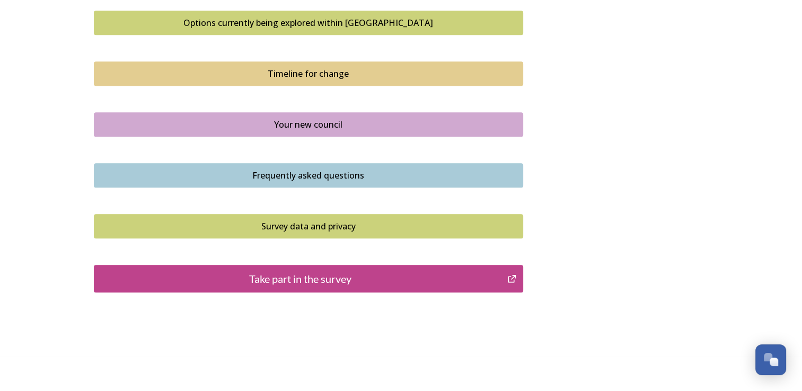
scroll to position [732, 0]
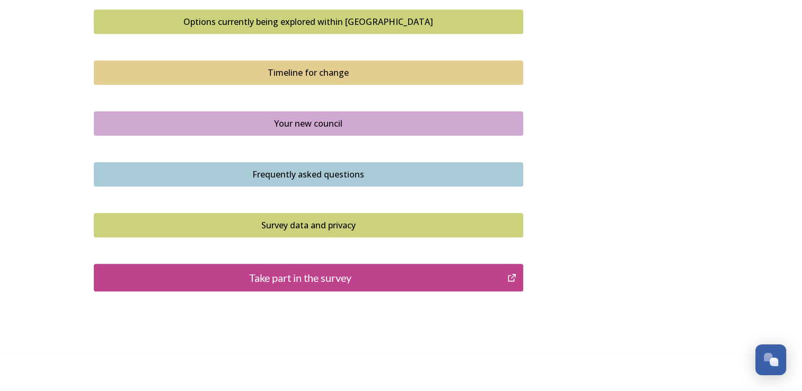
click at [385, 275] on div "Take part in the survey" at bounding box center [301, 278] width 402 height 16
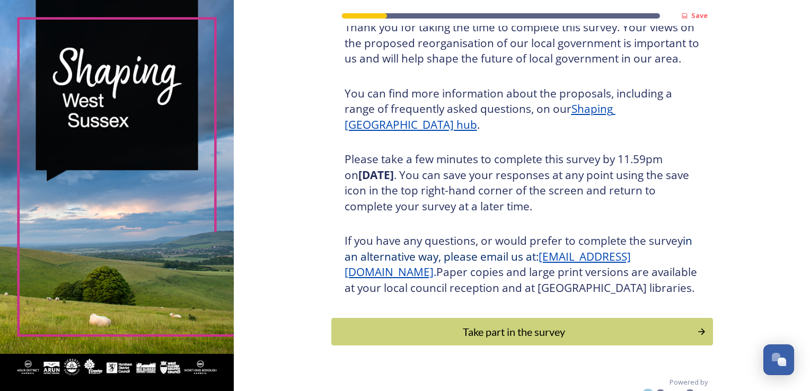
scroll to position [117, 0]
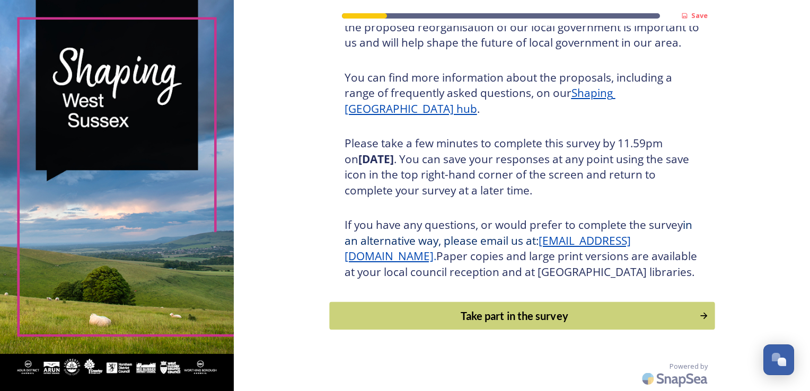
click at [562, 311] on div "Take part in the survey" at bounding box center [514, 316] width 358 height 16
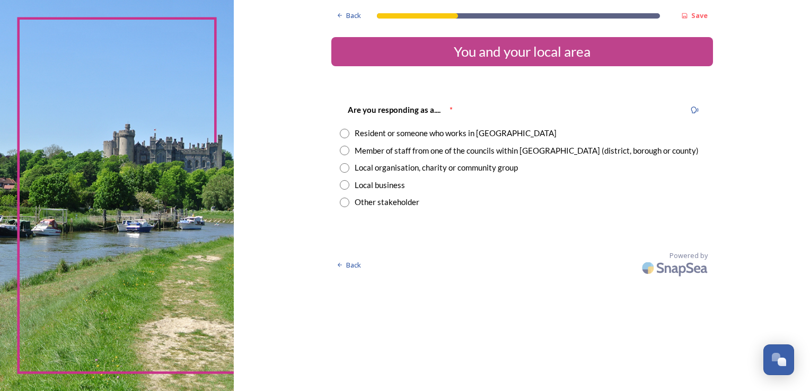
click at [342, 130] on input "radio" at bounding box center [345, 134] width 10 height 10
radio input "true"
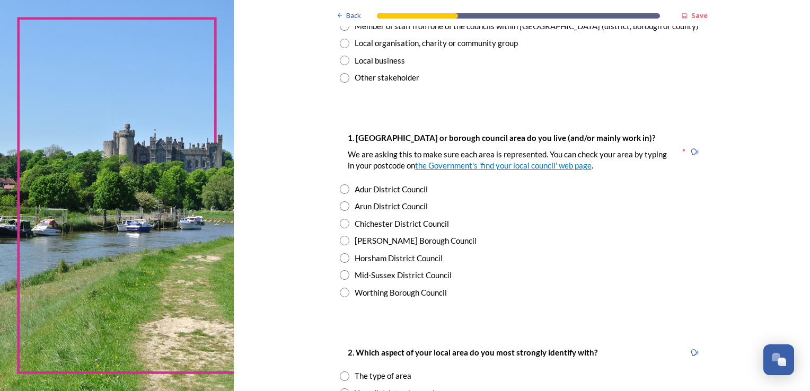
scroll to position [130, 0]
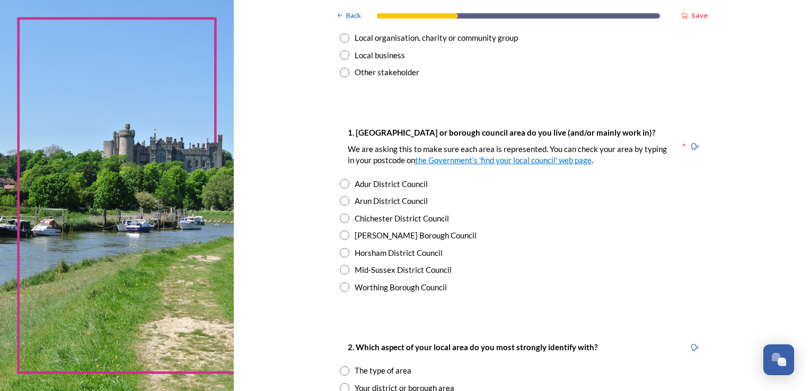
click at [341, 254] on input "radio" at bounding box center [345, 253] width 10 height 10
radio input "true"
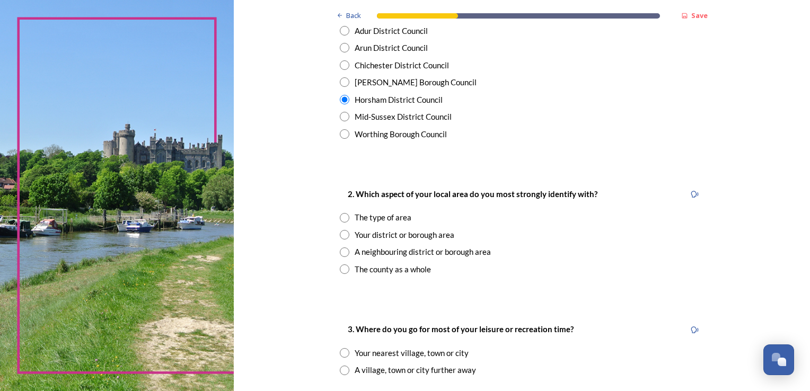
scroll to position [284, 0]
click at [334, 232] on div "2. Which aspect of your local area do you most strongly identify with? The type…" at bounding box center [522, 230] width 382 height 109
click at [340, 233] on input "radio" at bounding box center [345, 234] width 10 height 10
radio input "true"
click at [342, 255] on input "radio" at bounding box center [345, 251] width 10 height 10
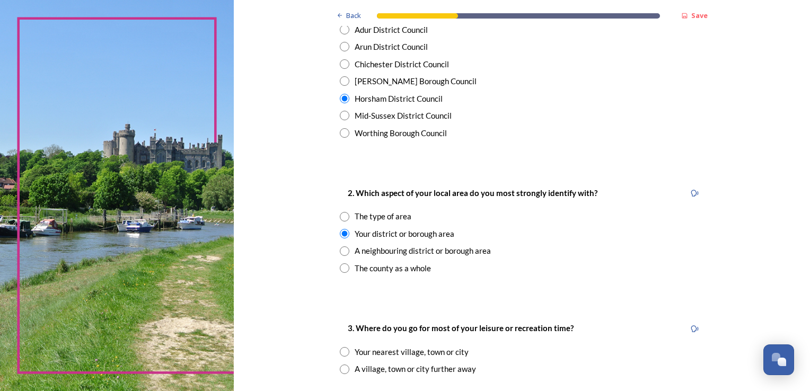
radio input "true"
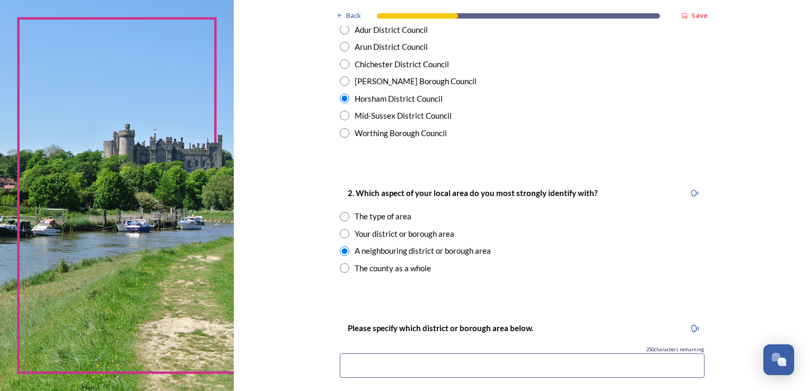
click at [342, 226] on div "2. Which aspect of your local area do you most strongly identify with? The type…" at bounding box center [522, 230] width 382 height 109
click at [342, 234] on input "radio" at bounding box center [345, 234] width 10 height 10
radio input "true"
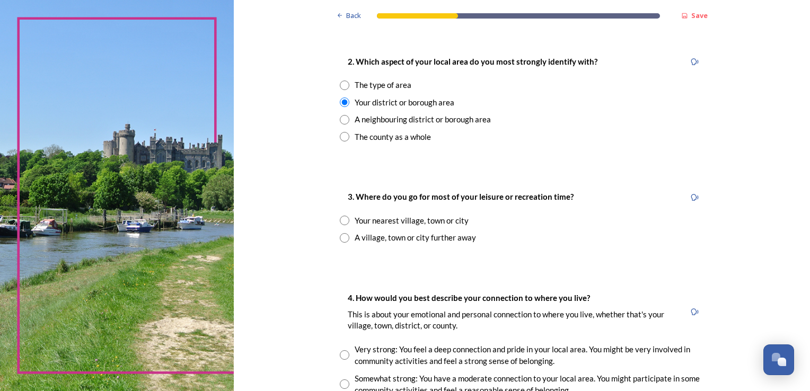
scroll to position [420, 0]
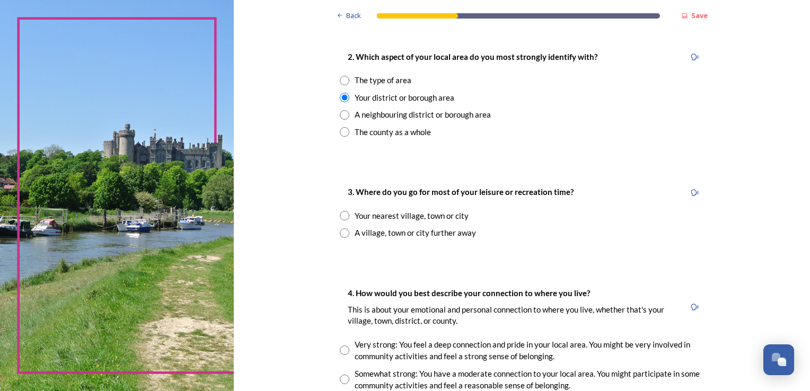
click at [342, 219] on input "radio" at bounding box center [345, 216] width 10 height 10
radio input "true"
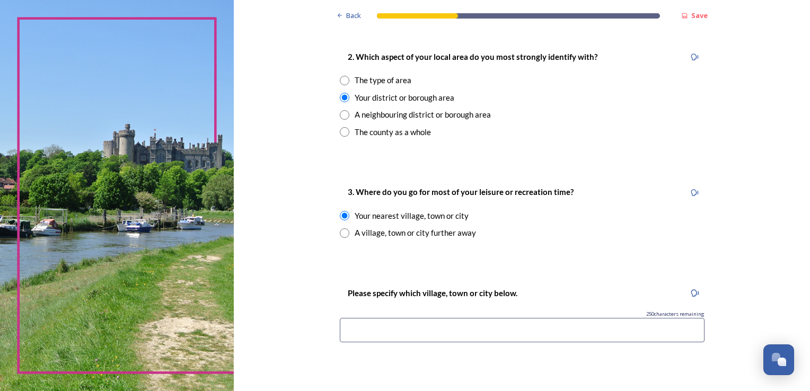
click at [467, 330] on input at bounding box center [522, 330] width 365 height 24
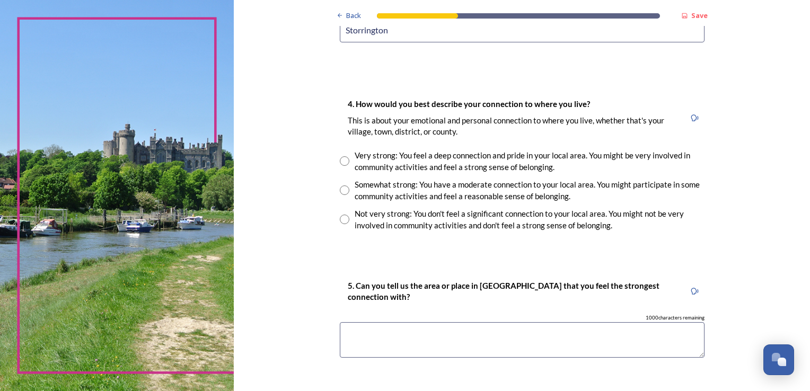
scroll to position [725, 0]
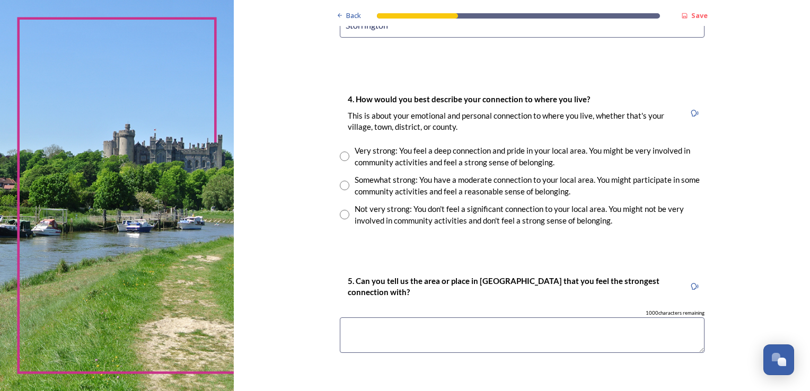
type input "Storrington"
click at [342, 160] on input "radio" at bounding box center [345, 157] width 10 height 10
radio input "true"
click at [395, 326] on textarea at bounding box center [522, 335] width 365 height 36
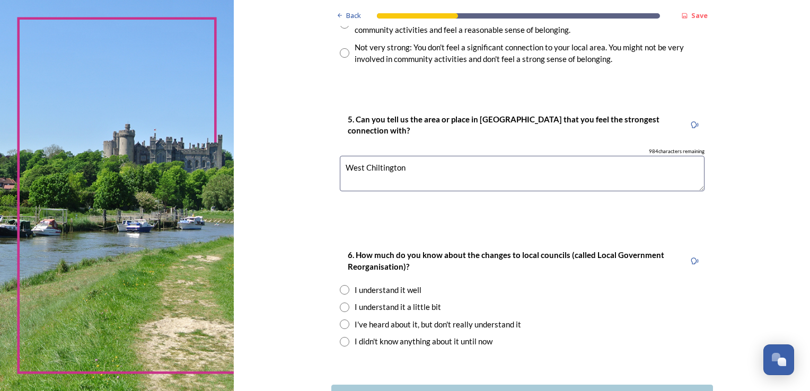
scroll to position [895, 0]
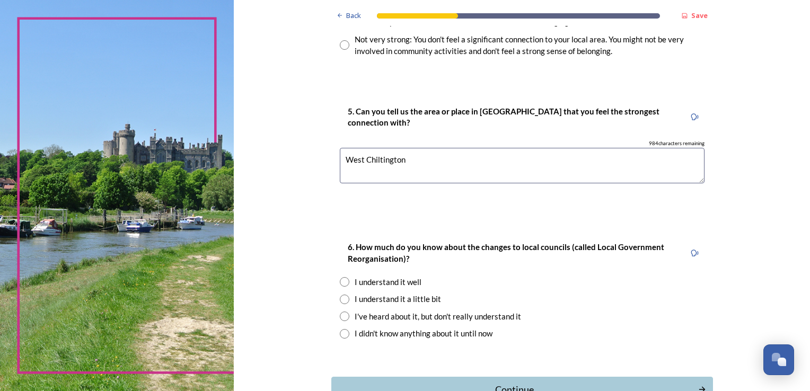
type textarea "West Chiltington"
click at [341, 316] on input "radio" at bounding box center [345, 317] width 10 height 10
radio input "true"
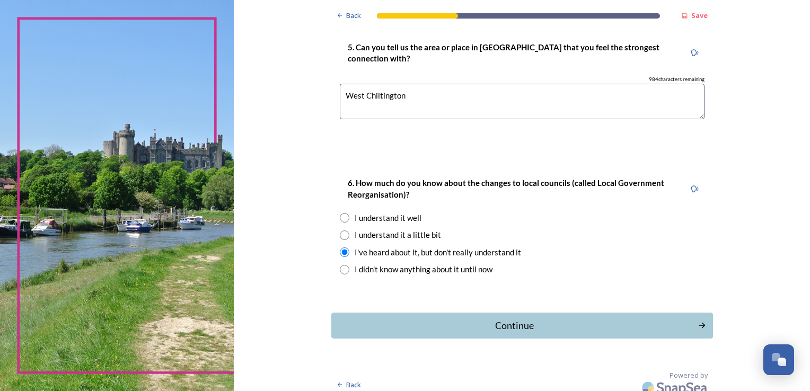
scroll to position [967, 0]
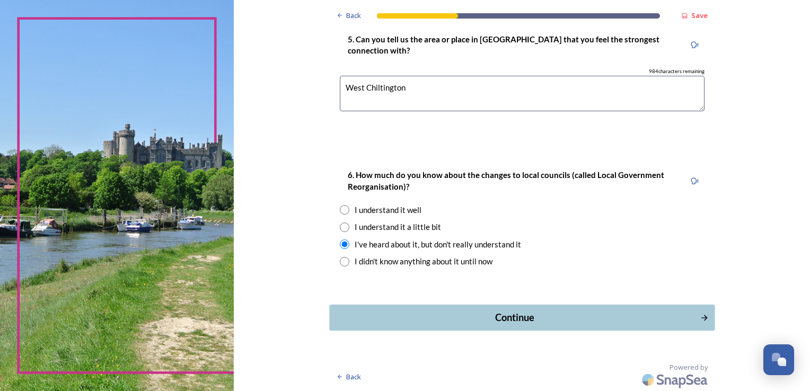
click at [554, 315] on div "Continue" at bounding box center [514, 318] width 359 height 14
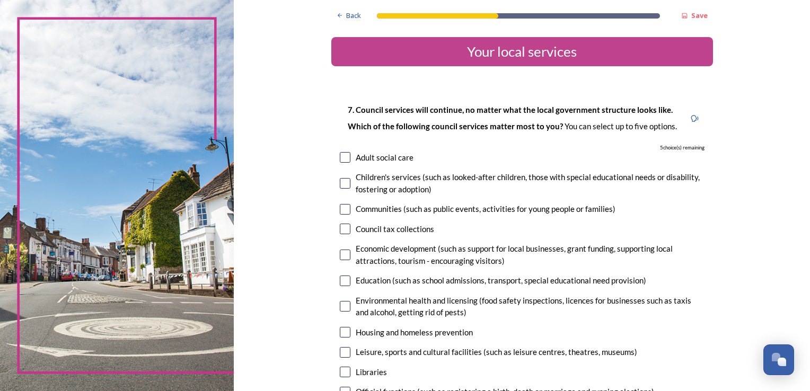
click at [341, 160] on input "checkbox" at bounding box center [345, 157] width 11 height 11
checkbox input "true"
click at [340, 229] on input "checkbox" at bounding box center [345, 229] width 11 height 11
checkbox input "true"
click at [340, 375] on input "checkbox" at bounding box center [345, 372] width 11 height 11
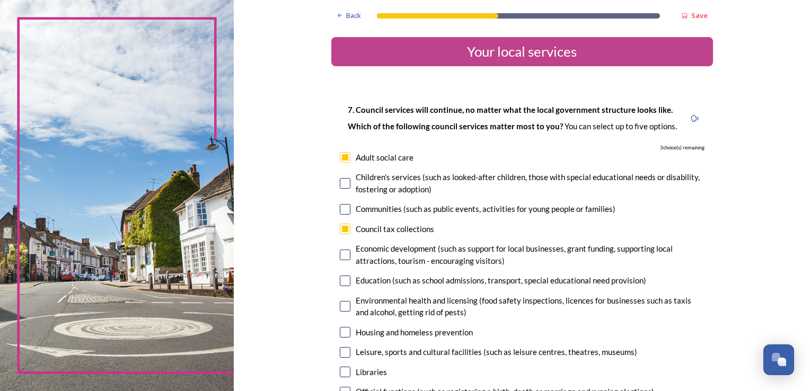
checkbox input "true"
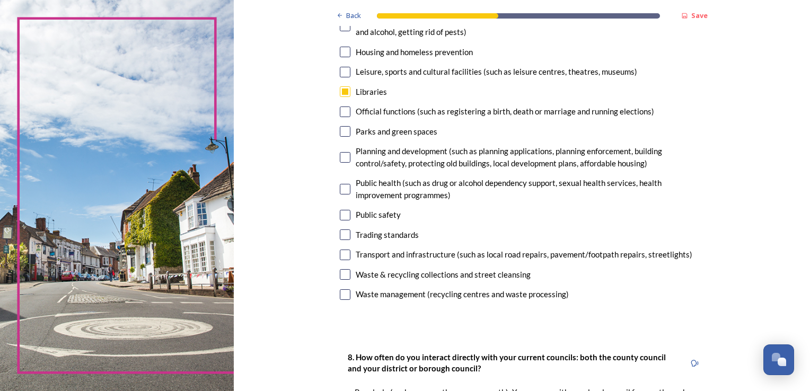
scroll to position [285, 0]
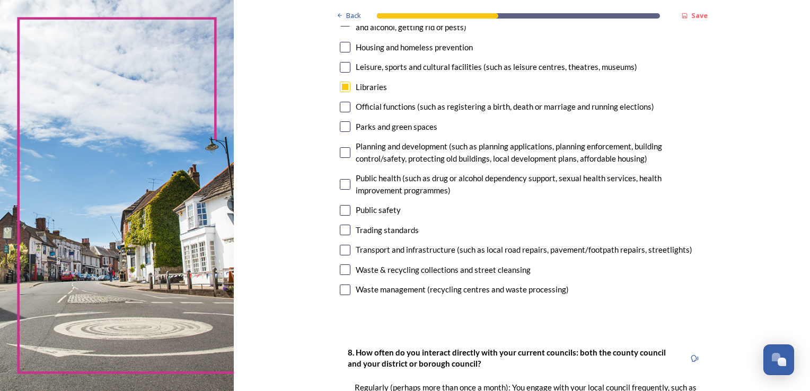
click at [340, 128] on input "checkbox" at bounding box center [345, 126] width 11 height 11
checkbox input "true"
click at [341, 210] on input "checkbox" at bounding box center [345, 210] width 11 height 11
checkbox input "true"
click at [342, 228] on input "checkbox" at bounding box center [345, 230] width 11 height 11
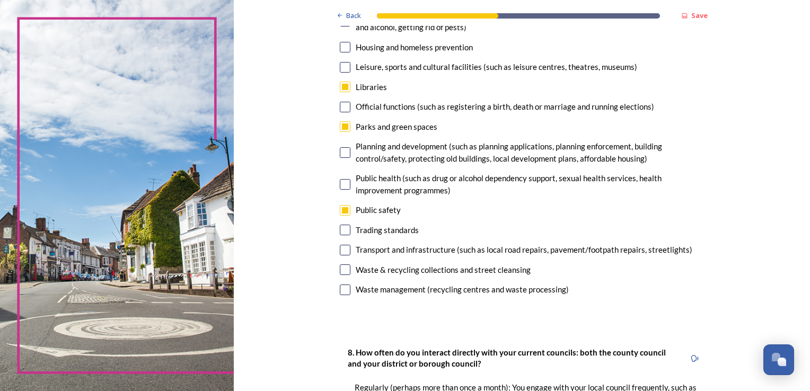
checkbox input "false"
click at [343, 271] on input "checkbox" at bounding box center [345, 269] width 11 height 11
checkbox input "false"
click at [340, 291] on input "checkbox" at bounding box center [345, 290] width 11 height 11
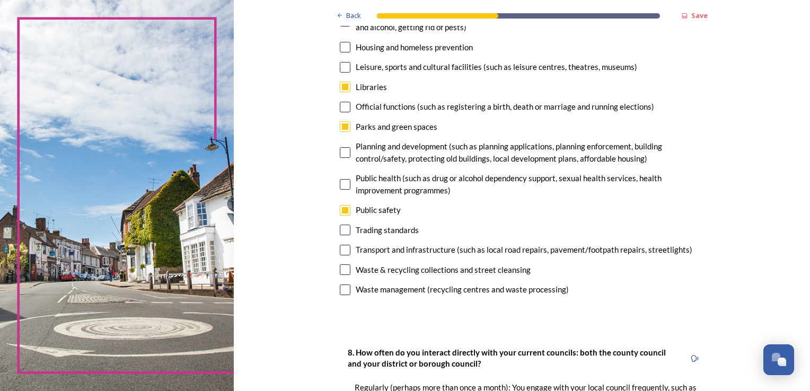
click at [340, 291] on input "checkbox" at bounding box center [345, 290] width 11 height 11
checkbox input "false"
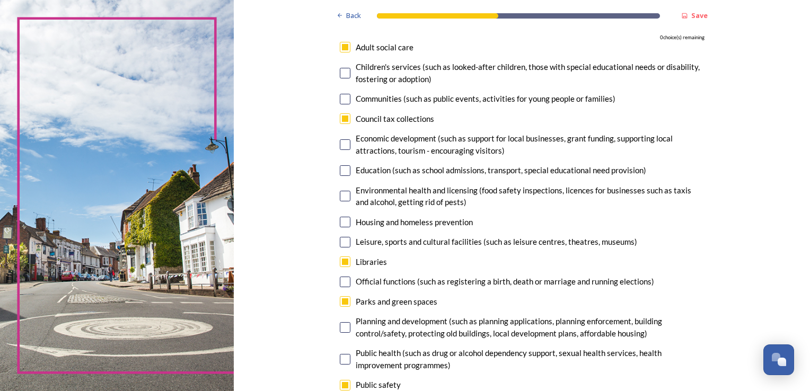
scroll to position [112, 0]
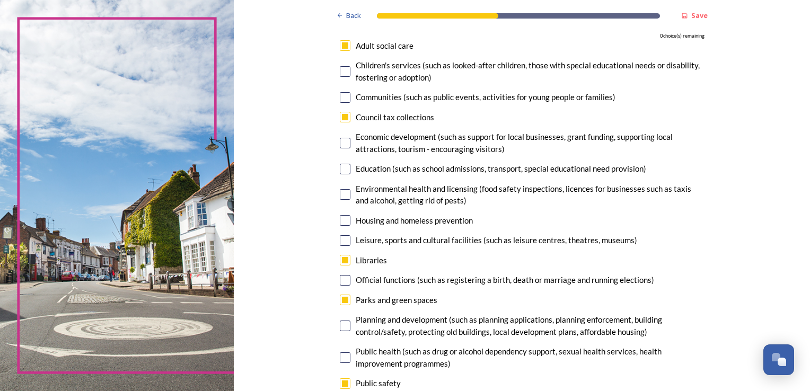
click at [341, 142] on input "checkbox" at bounding box center [345, 143] width 11 height 11
click at [341, 140] on input "checkbox" at bounding box center [345, 143] width 11 height 11
checkbox input "false"
click at [342, 116] on input "checkbox" at bounding box center [345, 117] width 11 height 11
checkbox input "false"
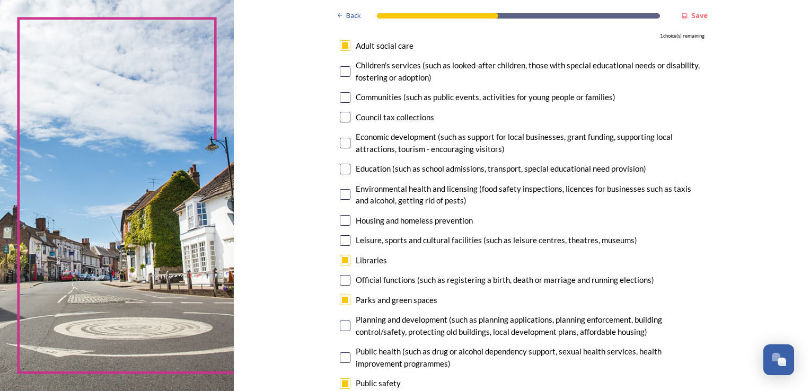
click at [342, 144] on input "checkbox" at bounding box center [345, 143] width 11 height 11
checkbox input "true"
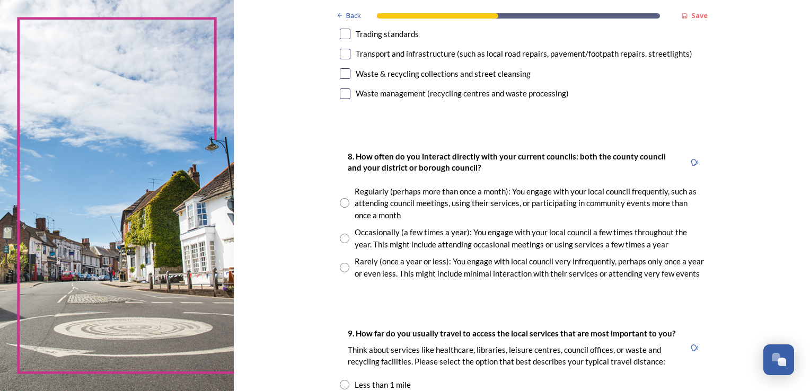
scroll to position [484, 0]
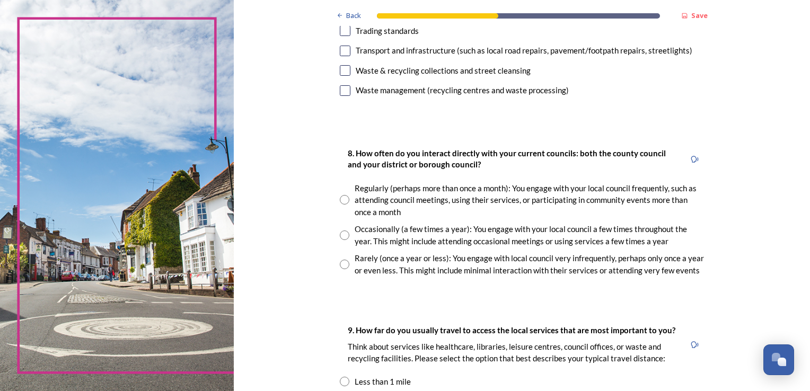
click at [341, 200] on input "radio" at bounding box center [345, 200] width 10 height 10
radio input "true"
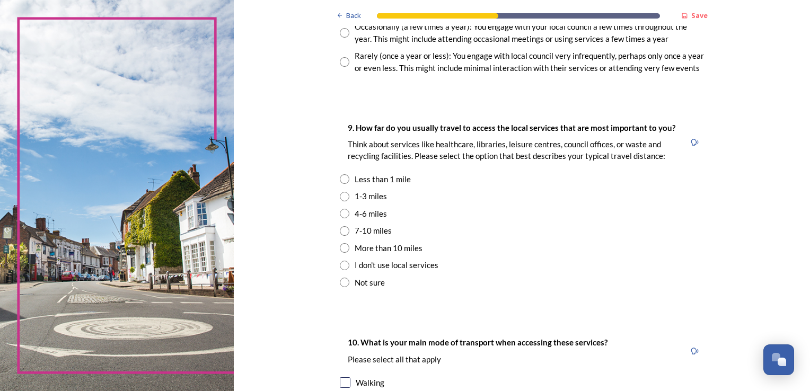
scroll to position [689, 0]
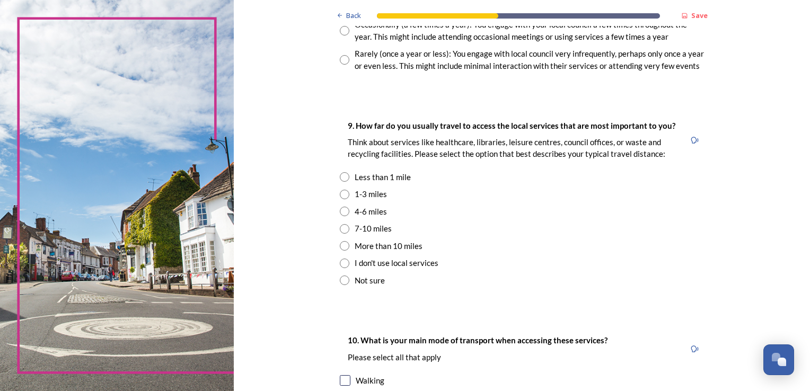
click at [341, 193] on input "radio" at bounding box center [345, 195] width 10 height 10
radio input "true"
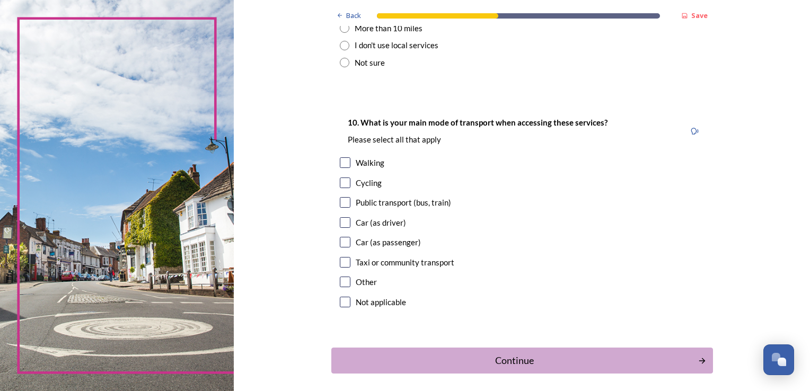
scroll to position [904, 0]
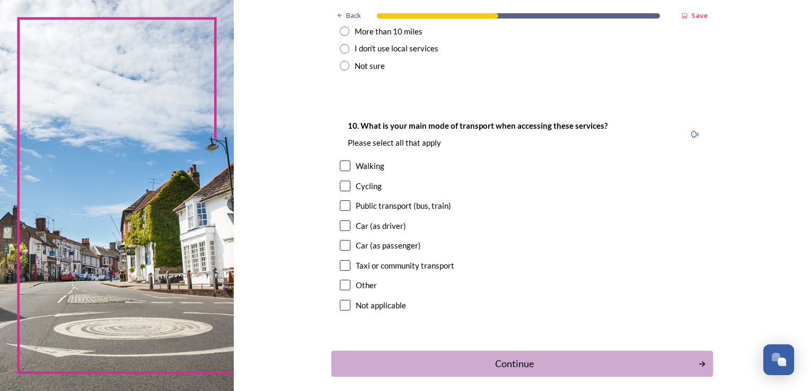
click at [342, 223] on input "checkbox" at bounding box center [345, 225] width 11 height 11
checkbox input "true"
click at [491, 363] on div "Continue" at bounding box center [514, 364] width 359 height 14
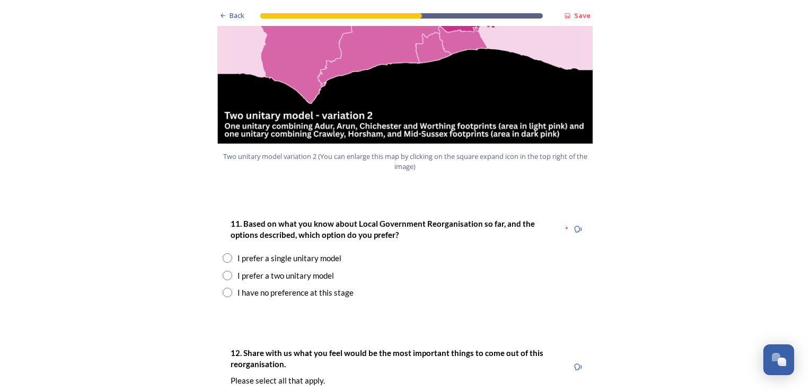
scroll to position [1281, 0]
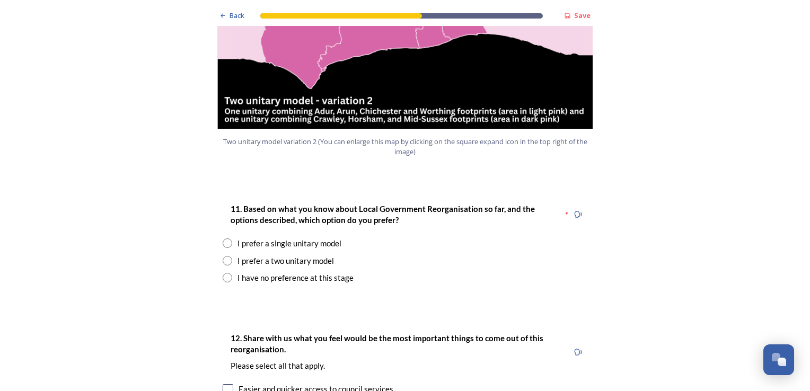
click at [223, 239] on input "radio" at bounding box center [228, 244] width 10 height 10
radio input "true"
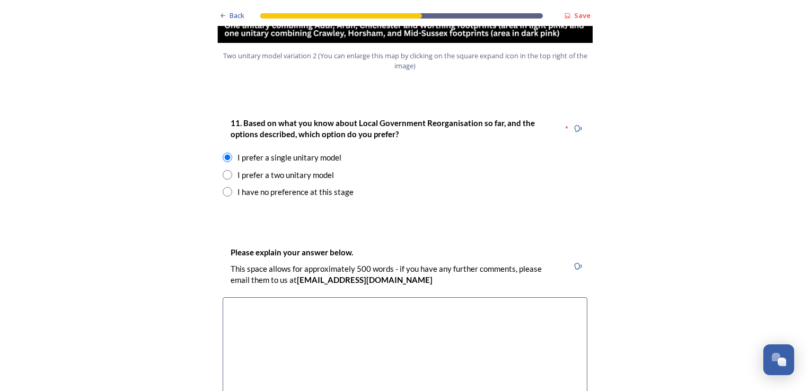
scroll to position [1358, 0]
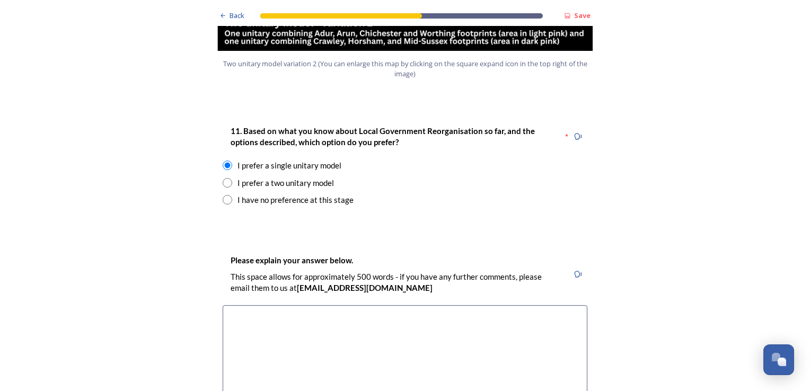
click at [350, 305] on textarea at bounding box center [405, 364] width 365 height 119
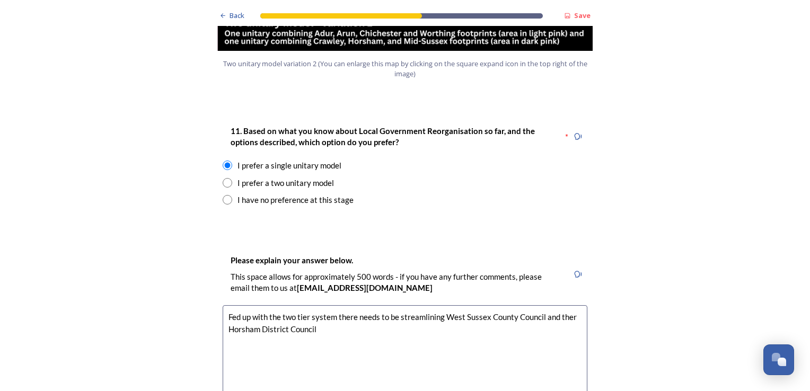
click at [570, 305] on textarea "Fed up with the two tier system there needs to be streamlining West Sussex Coun…" at bounding box center [405, 364] width 365 height 119
click at [340, 305] on textarea "Fed up with the two tier system there needs to be streamlining West Sussex Coun…" at bounding box center [405, 364] width 365 height 119
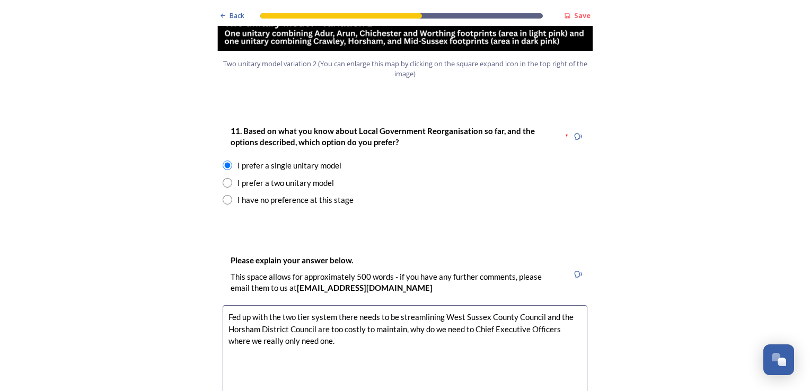
click at [467, 305] on textarea "Fed up with the two tier system there needs to be streamlining West Sussex Coun…" at bounding box center [405, 364] width 365 height 119
click at [331, 310] on textarea "Fed up with the two tier system there needs to be streamlining West Sussex Coun…" at bounding box center [405, 364] width 365 height 119
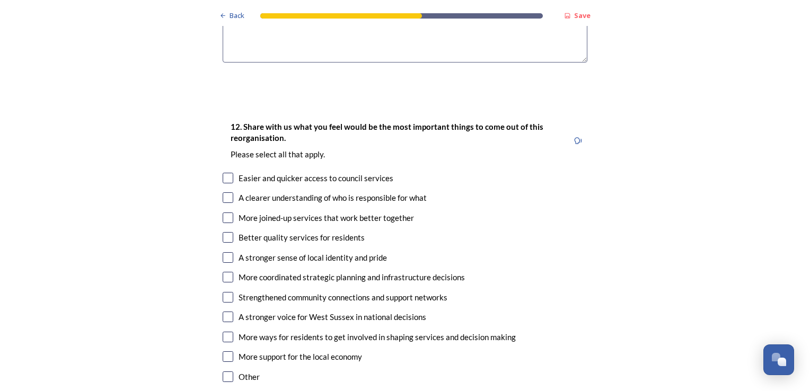
scroll to position [1709, 0]
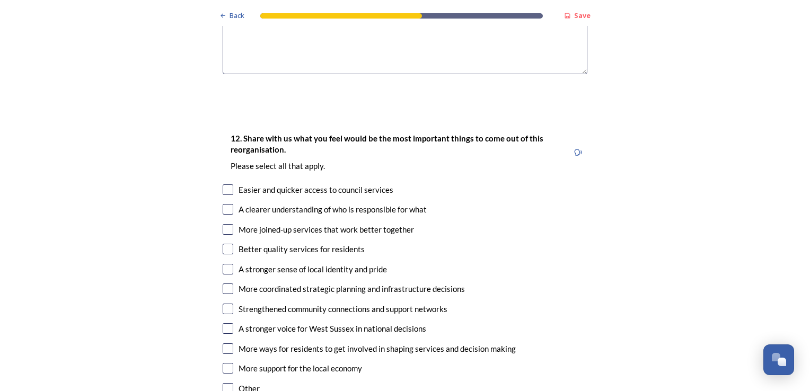
type textarea "Fed up with the two tier system there needs to be streamlining West Sussex Coun…"
click at [224, 184] on input "checkbox" at bounding box center [228, 189] width 11 height 11
checkbox input "true"
click at [227, 204] on input "checkbox" at bounding box center [228, 209] width 11 height 11
checkbox input "true"
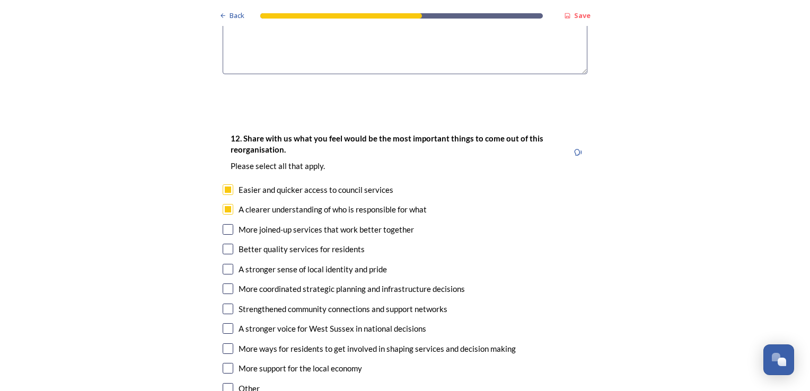
click at [223, 224] on input "checkbox" at bounding box center [228, 229] width 11 height 11
checkbox input "true"
click at [227, 244] on input "checkbox" at bounding box center [228, 249] width 11 height 11
checkbox input "true"
click at [227, 264] on input "checkbox" at bounding box center [228, 269] width 11 height 11
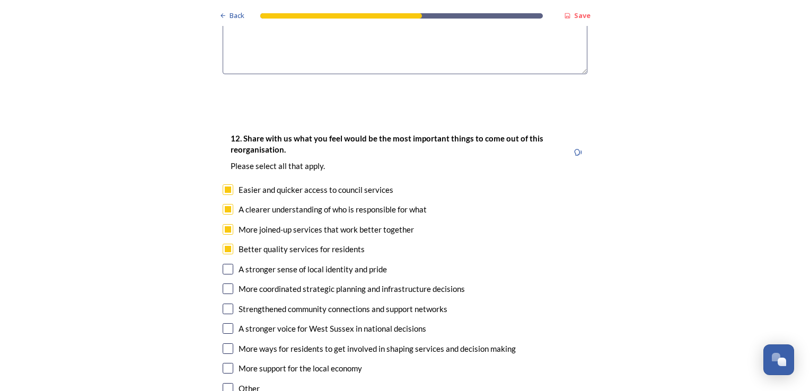
checkbox input "true"
click at [227, 284] on input "checkbox" at bounding box center [228, 289] width 11 height 11
checkbox input "true"
click at [229, 303] on div "Strengthened community connections and support networks" at bounding box center [405, 309] width 365 height 12
checkbox input "true"
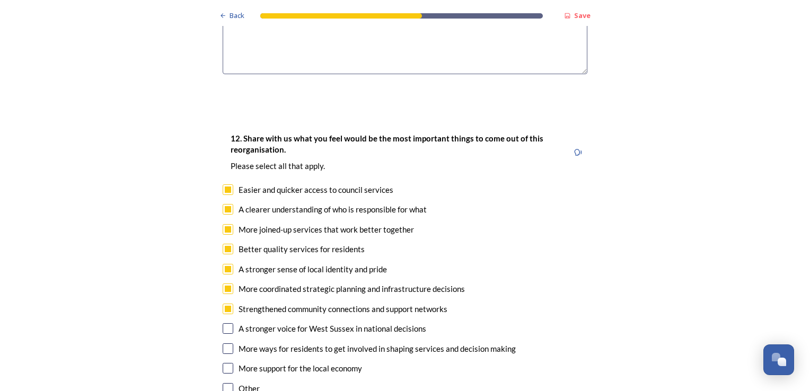
click at [225, 323] on input "checkbox" at bounding box center [228, 328] width 11 height 11
checkbox input "true"
click at [229, 343] on div "More ways for residents to get involved in shaping services and decision making" at bounding box center [405, 349] width 365 height 12
checkbox input "true"
click at [225, 363] on input "checkbox" at bounding box center [228, 368] width 11 height 11
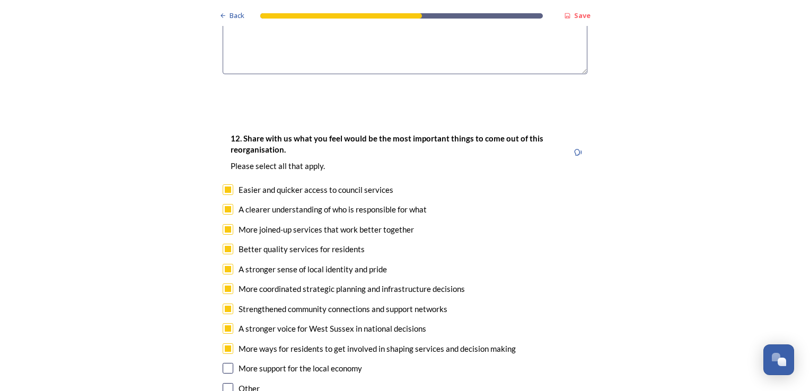
checkbox input "true"
click at [225, 383] on input "checkbox" at bounding box center [228, 388] width 11 height 11
checkbox input "true"
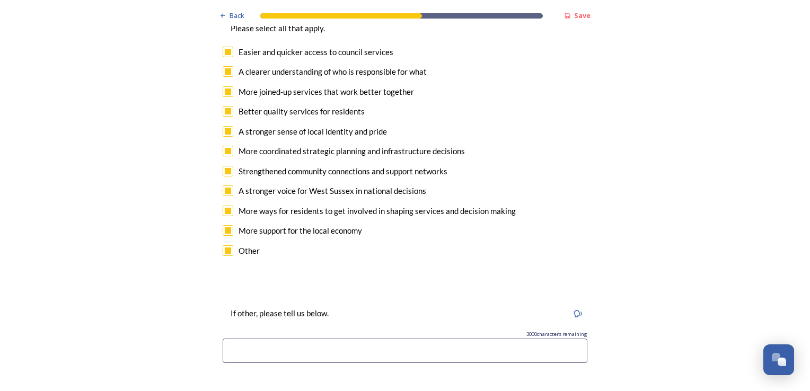
scroll to position [1842, 0]
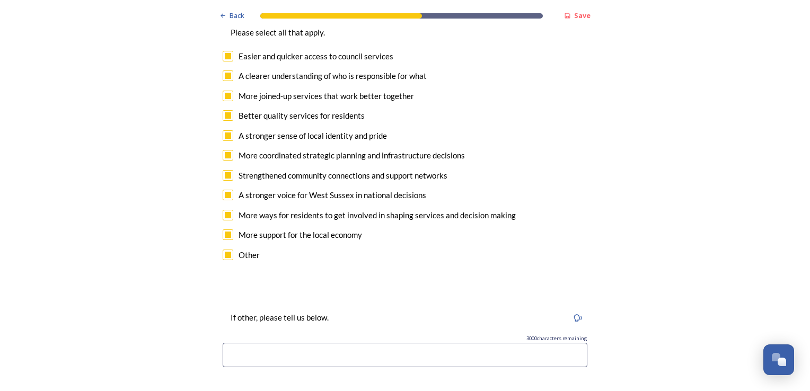
click at [328, 343] on input at bounding box center [405, 355] width 365 height 24
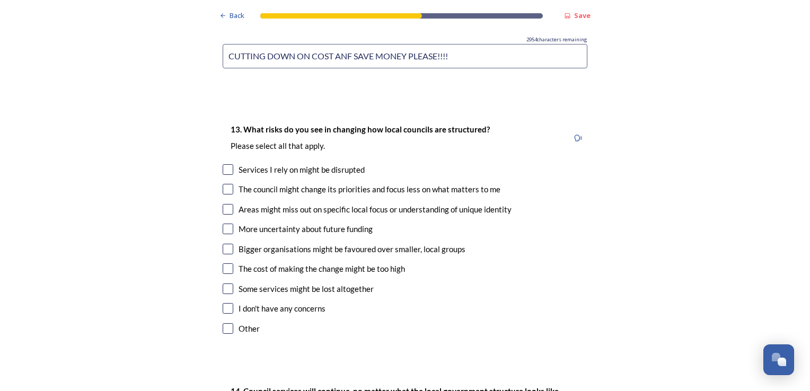
scroll to position [2137, 0]
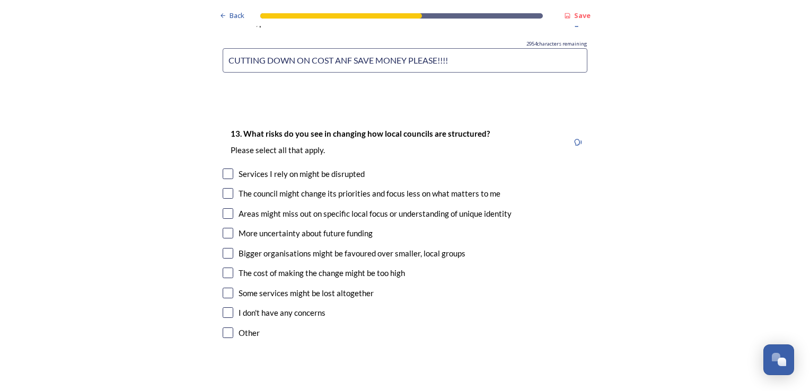
type input "CUTTING DOWN ON COST ANF SAVE MONEY PLEASE!!!!"
click at [225, 307] on input "checkbox" at bounding box center [228, 312] width 11 height 11
checkbox input "true"
click at [224, 328] on input "checkbox" at bounding box center [228, 333] width 11 height 11
checkbox input "true"
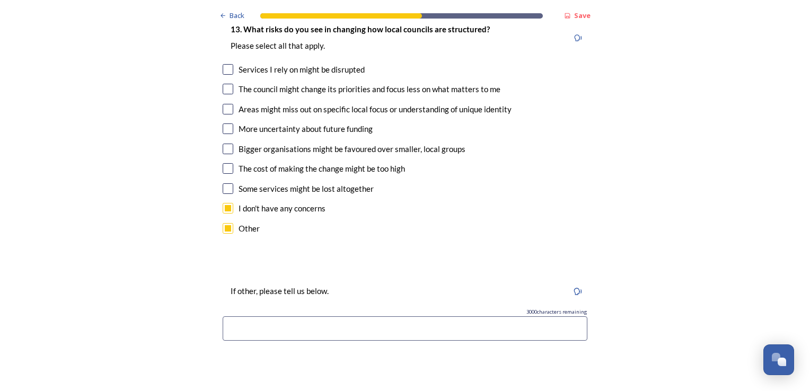
scroll to position [2267, 0]
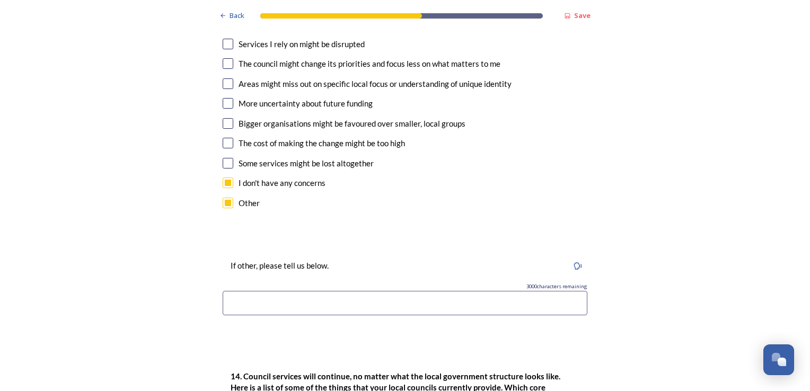
click at [407, 291] on input at bounding box center [405, 303] width 365 height 24
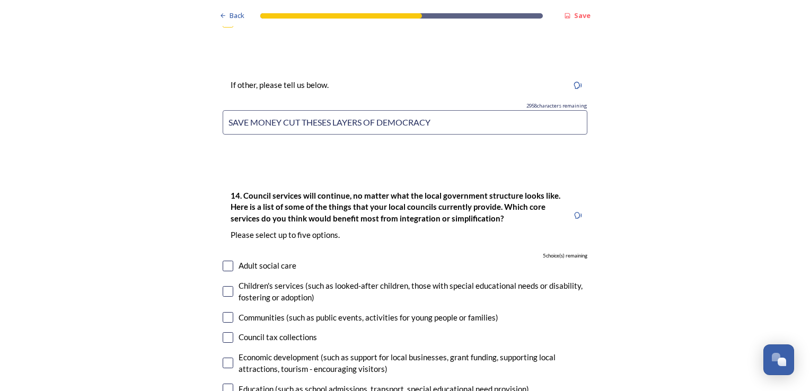
scroll to position [2443, 0]
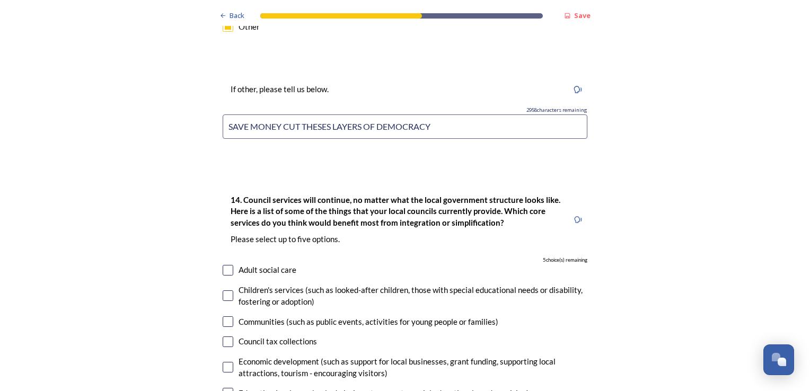
type input "SAVE MONEY CUT THESES LAYERS OF DEMOCRACY"
click at [223, 337] on input "checkbox" at bounding box center [228, 342] width 11 height 11
checkbox input "true"
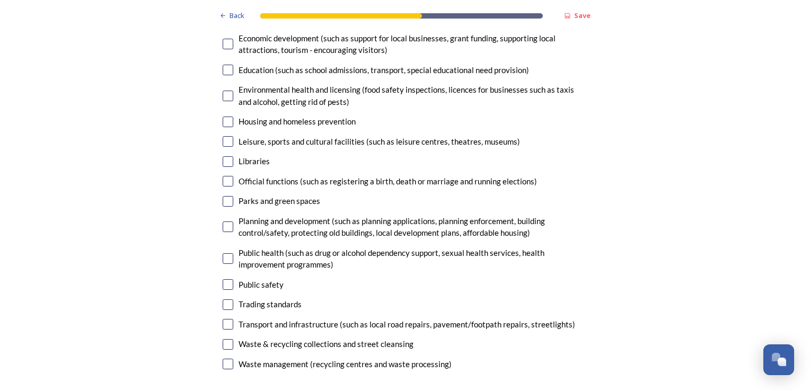
scroll to position [2784, 0]
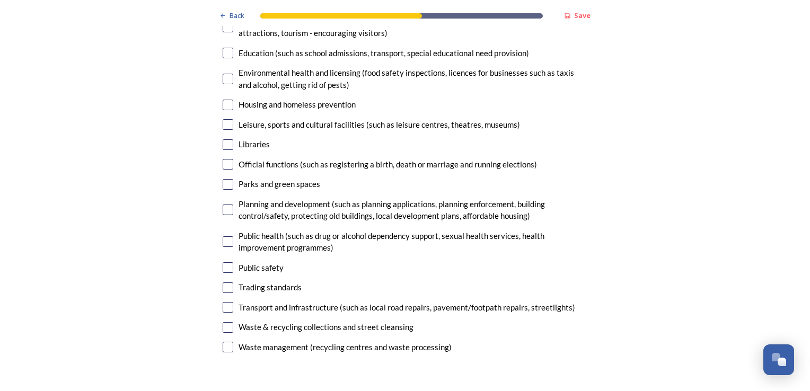
click at [224, 302] on input "checkbox" at bounding box center [228, 307] width 11 height 11
checkbox input "true"
click at [225, 322] on input "checkbox" at bounding box center [228, 327] width 11 height 11
checkbox input "true"
click at [225, 342] on input "checkbox" at bounding box center [228, 347] width 11 height 11
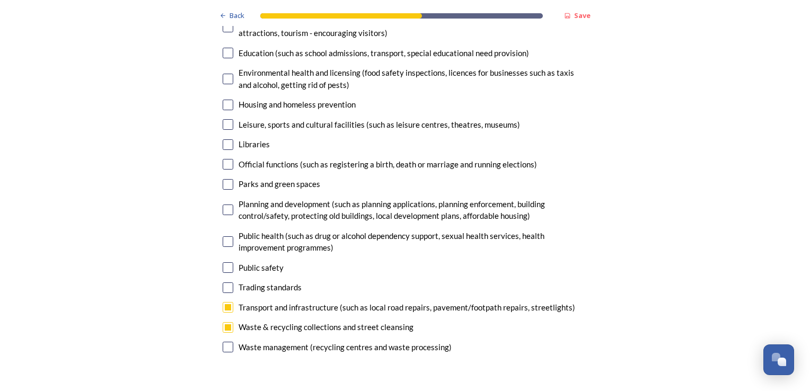
checkbox input "true"
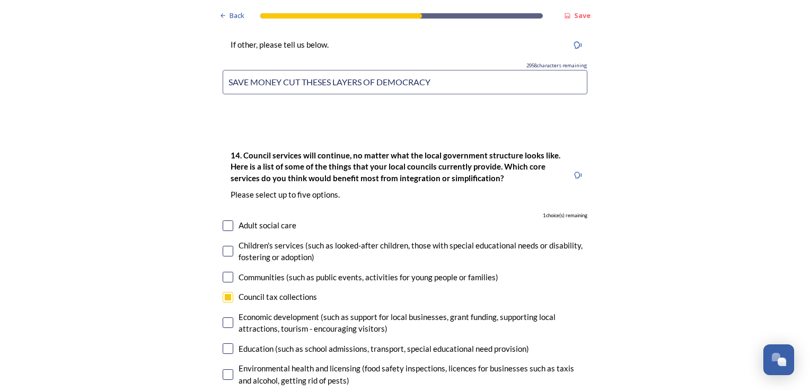
scroll to position [2484, 0]
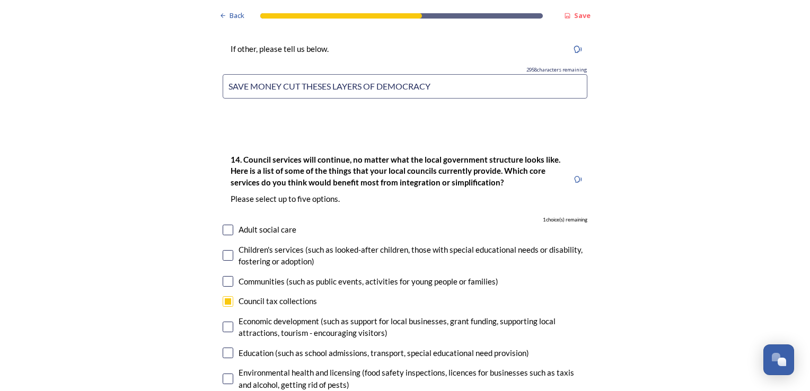
click at [225, 225] on input "checkbox" at bounding box center [228, 230] width 11 height 11
checkbox input "true"
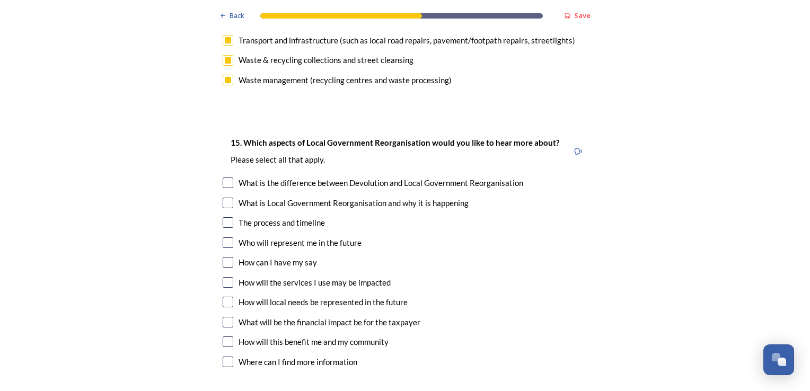
scroll to position [3055, 0]
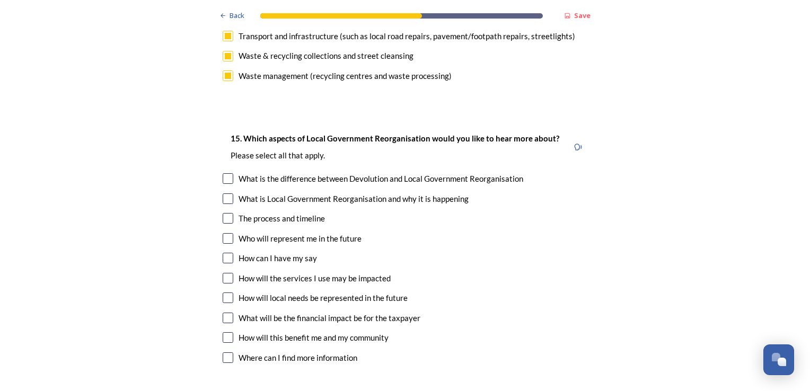
click at [225, 313] on input "checkbox" at bounding box center [228, 318] width 11 height 11
checkbox input "true"
click at [226, 332] on input "checkbox" at bounding box center [228, 337] width 11 height 11
checkbox input "true"
click at [226, 213] on input "checkbox" at bounding box center [228, 218] width 11 height 11
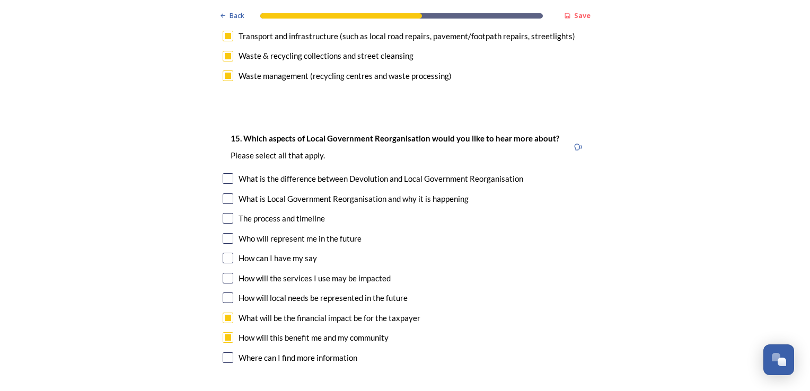
checkbox input "true"
click at [223, 293] on input "checkbox" at bounding box center [228, 298] width 11 height 11
checkbox input "true"
click at [224, 253] on input "checkbox" at bounding box center [228, 258] width 11 height 11
checkbox input "true"
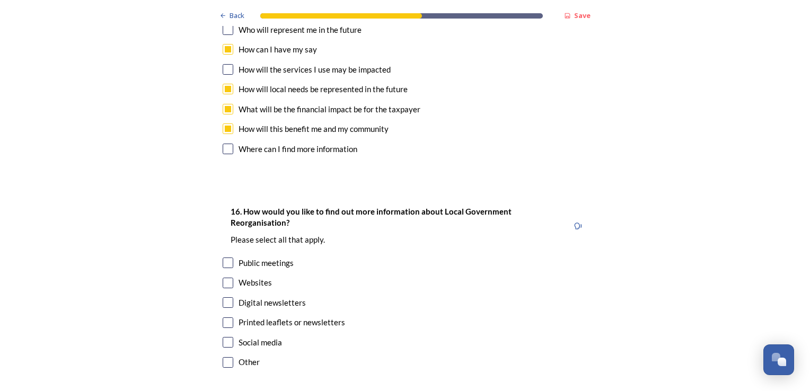
scroll to position [3277, 0]
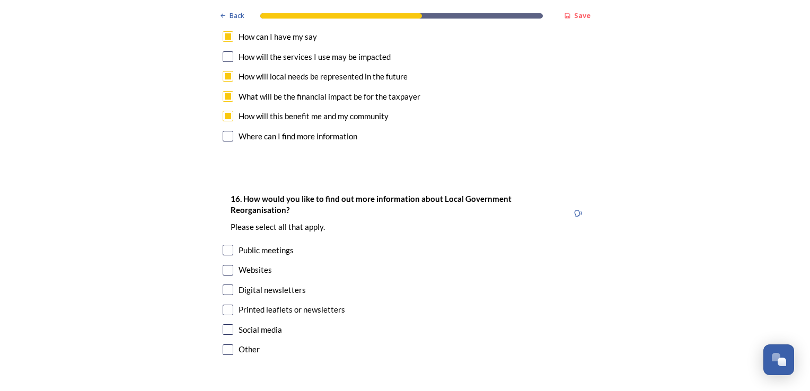
click at [224, 245] on input "checkbox" at bounding box center [228, 250] width 11 height 11
checkbox input "true"
click at [224, 305] on input "checkbox" at bounding box center [228, 310] width 11 height 11
checkbox input "true"
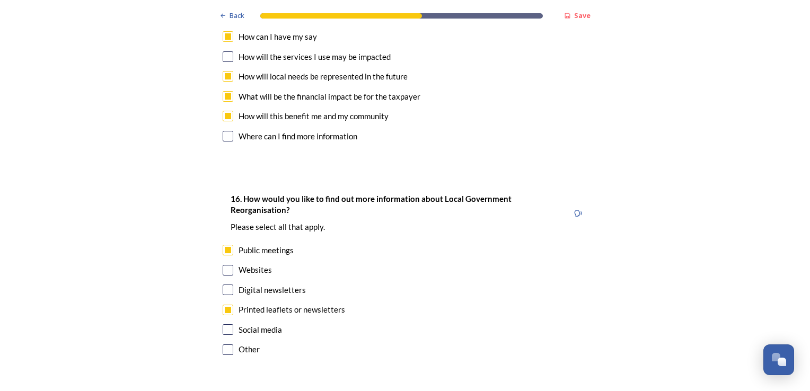
scroll to position [0, 0]
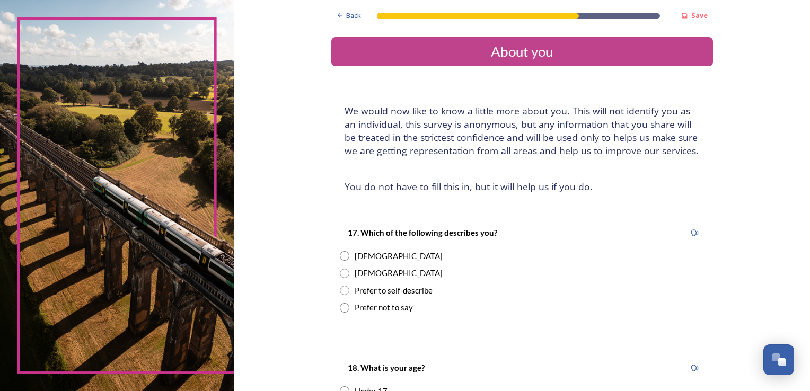
click at [341, 272] on input "radio" at bounding box center [345, 274] width 10 height 10
radio input "true"
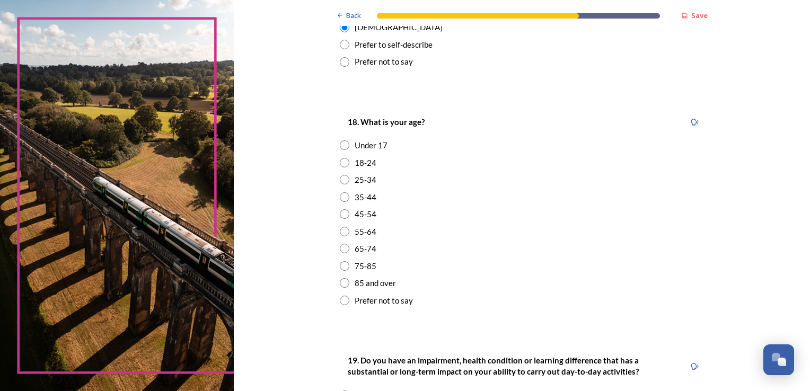
scroll to position [250, 0]
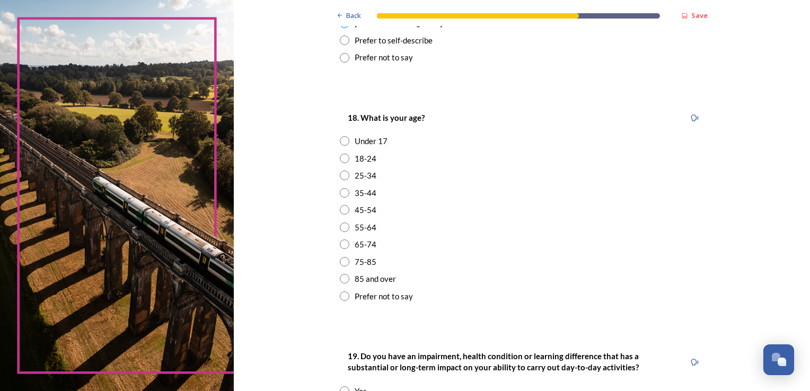
click at [342, 277] on input "radio" at bounding box center [345, 279] width 10 height 10
radio input "true"
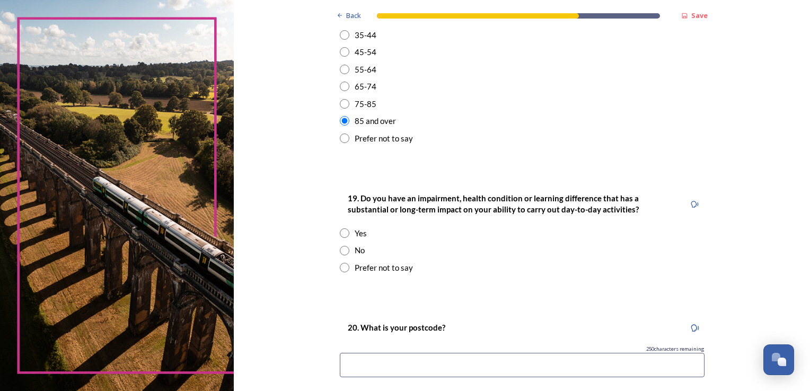
scroll to position [419, 0]
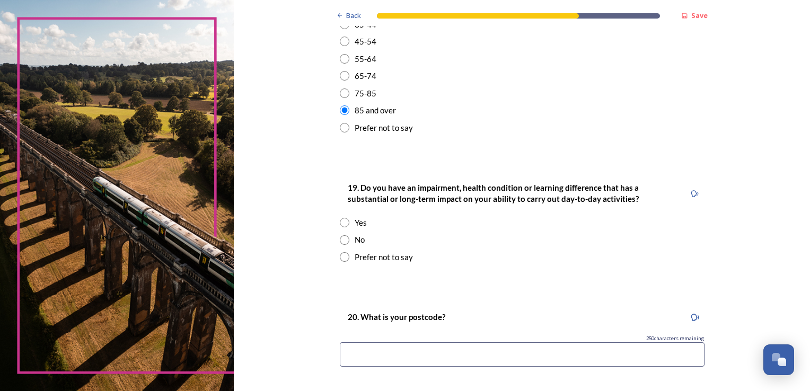
click at [341, 223] on input "radio" at bounding box center [345, 223] width 10 height 10
radio input "true"
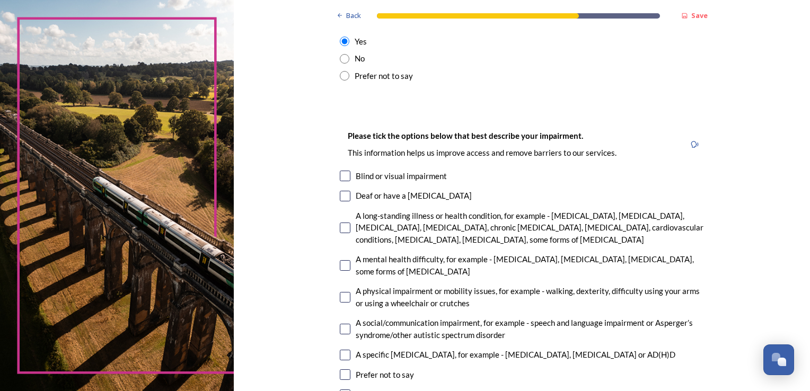
scroll to position [602, 0]
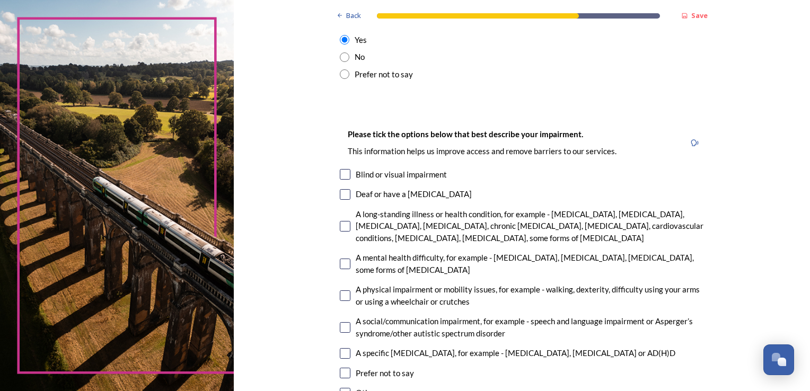
click at [340, 228] on input "checkbox" at bounding box center [345, 226] width 11 height 11
checkbox input "true"
click at [340, 292] on input "checkbox" at bounding box center [345, 295] width 11 height 11
checkbox input "true"
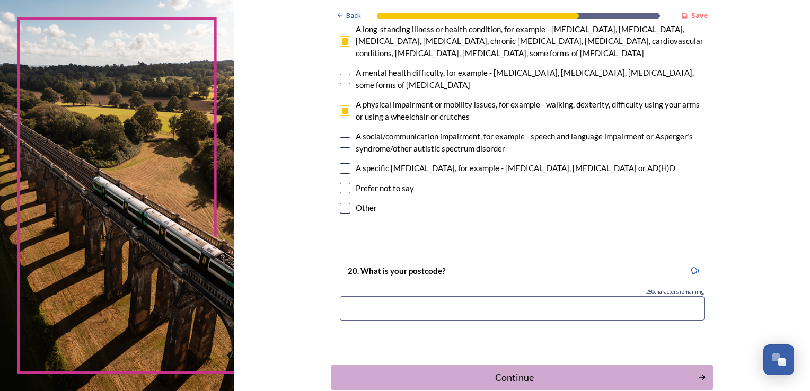
scroll to position [789, 0]
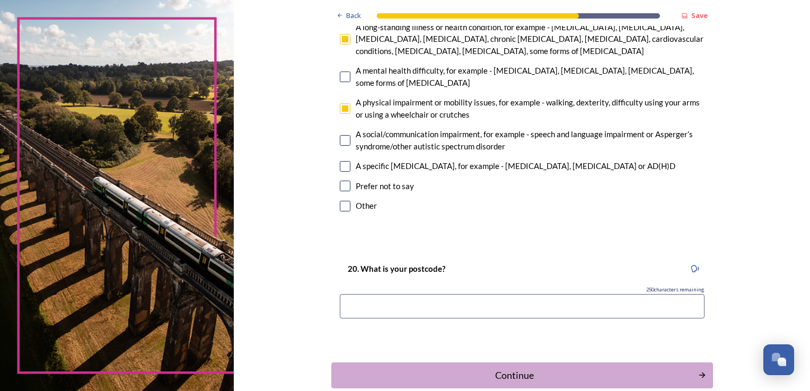
click at [519, 309] on input at bounding box center [522, 306] width 365 height 24
type input "RH20 2RA"
click at [528, 373] on div "Continue" at bounding box center [514, 375] width 359 height 14
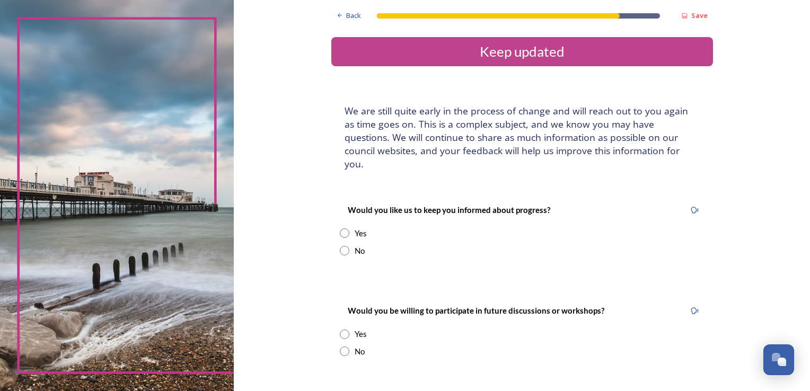
click at [334, 218] on div "Would you like us to keep you informed about progress? Yes No" at bounding box center [522, 230] width 382 height 74
click at [340, 330] on input "radio" at bounding box center [345, 335] width 10 height 10
radio input "true"
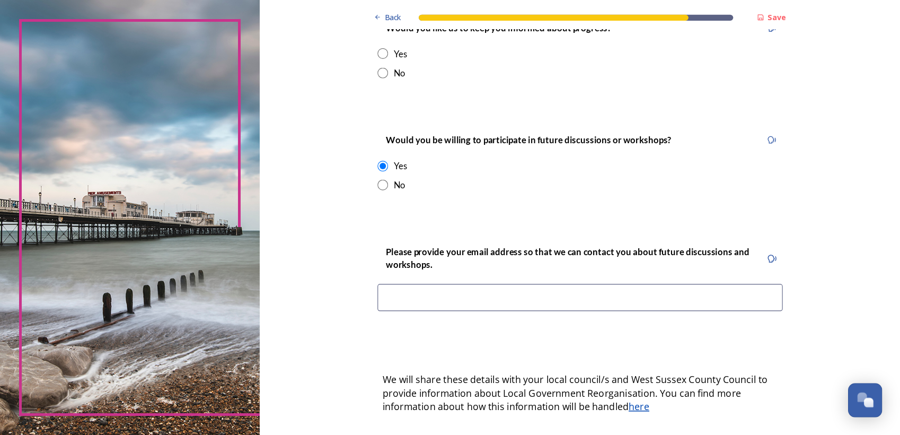
scroll to position [187, 0]
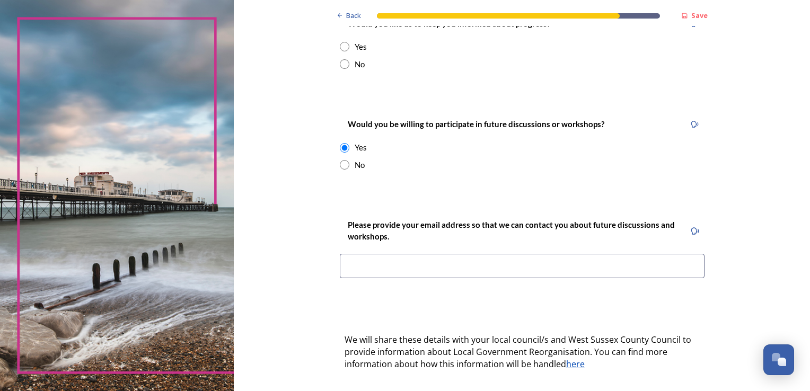
click at [509, 254] on input at bounding box center [522, 266] width 365 height 24
type input "[EMAIL_ADDRESS][DOMAIN_NAME]"
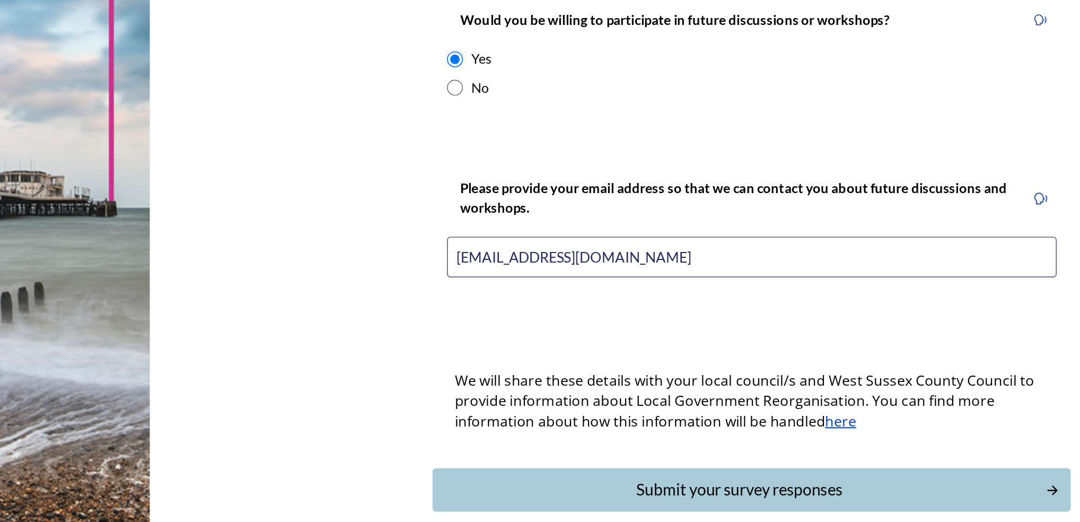
scroll to position [131, 0]
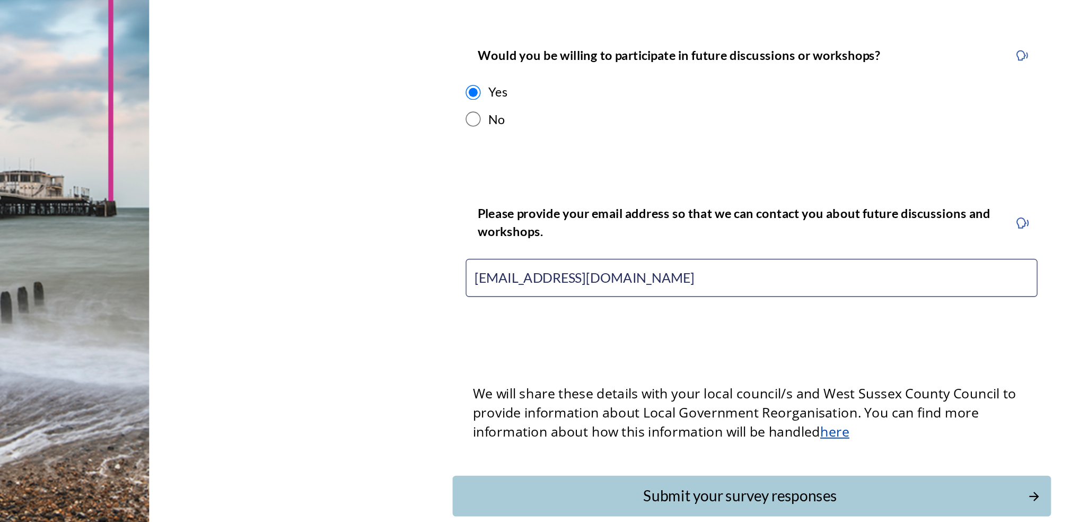
drag, startPoint x: 650, startPoint y: 108, endPoint x: 394, endPoint y: 390, distance: 380.5
click at [394, 390] on div "Back Save Keep updated We are still quite early in the process of change and wi…" at bounding box center [696, 202] width 768 height 666
drag, startPoint x: 699, startPoint y: 448, endPoint x: 702, endPoint y: 426, distance: 22.0
click at [702, 391] on div "Back Save Keep updated We are still quite early in the process of change and wi…" at bounding box center [696, 202] width 382 height 666
drag, startPoint x: 703, startPoint y: 446, endPoint x: 708, endPoint y: 427, distance: 19.3
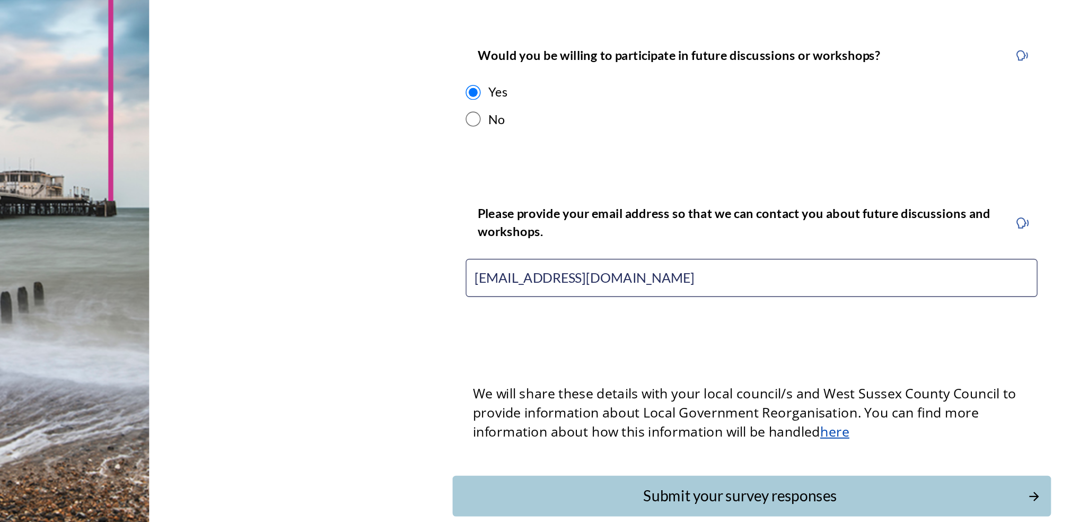
click at [708, 391] on div "Back Save Keep updated We are still quite early in the process of change and wi…" at bounding box center [696, 202] width 382 height 666
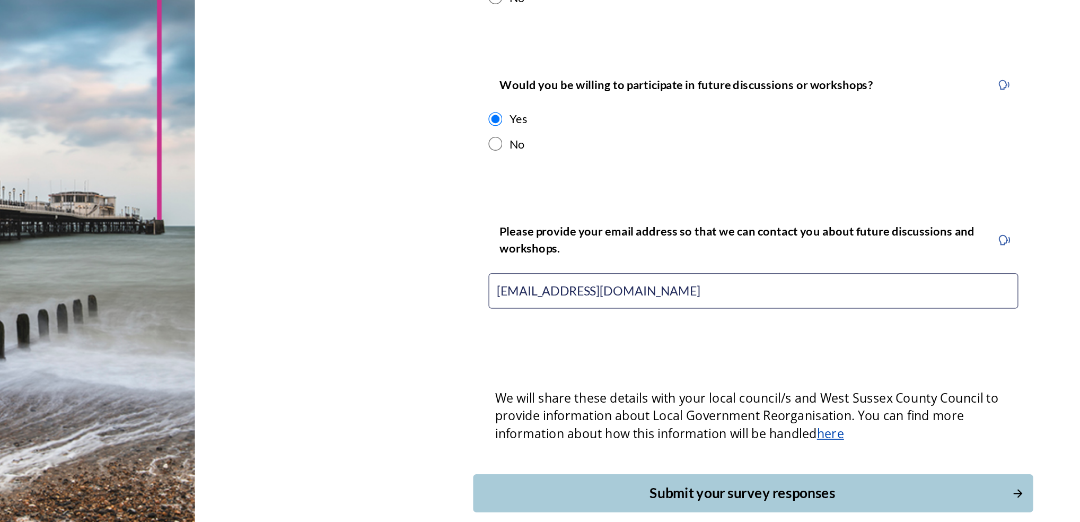
click at [704, 391] on div "Submit your survey responses" at bounding box center [688, 460] width 359 height 14
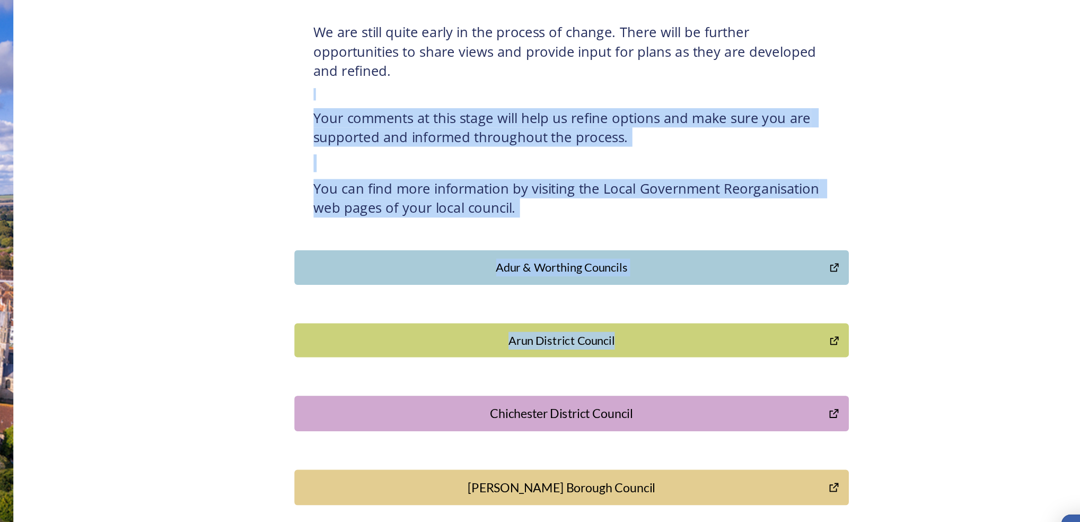
drag, startPoint x: 920, startPoint y: 174, endPoint x: 1044, endPoint y: 349, distance: 214.0
click at [809, 349] on div "Back Thank you! Thank you for completing this survey. ﻿We are still quite early…" at bounding box center [696, 341] width 768 height 683
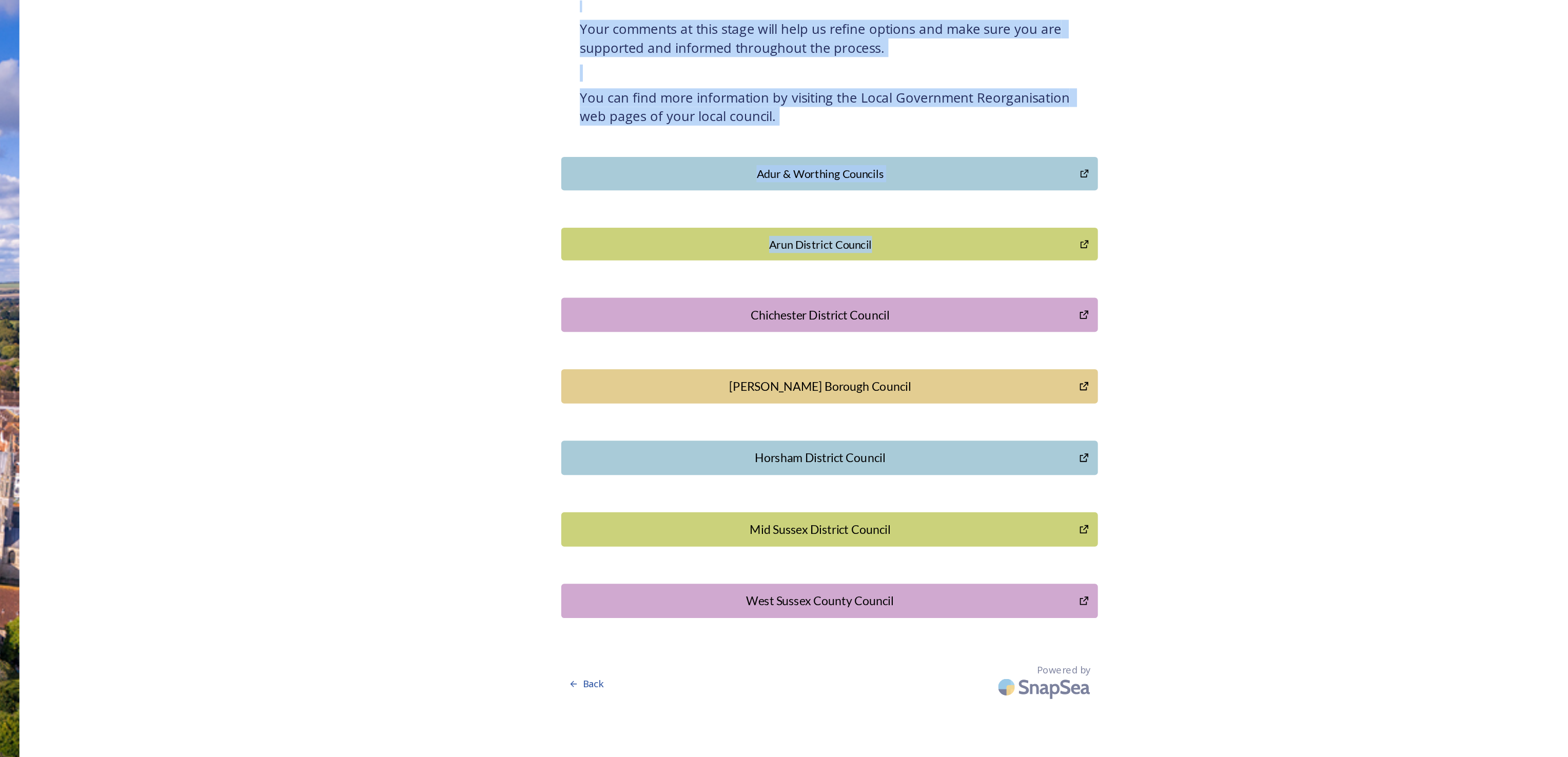
drag, startPoint x: 982, startPoint y: 119, endPoint x: 1003, endPoint y: 492, distance: 373.6
click at [783, 378] on div "Horsham District Council" at bounding box center [1004, 491] width 346 height 13
